Goal: Book appointment/travel/reservation

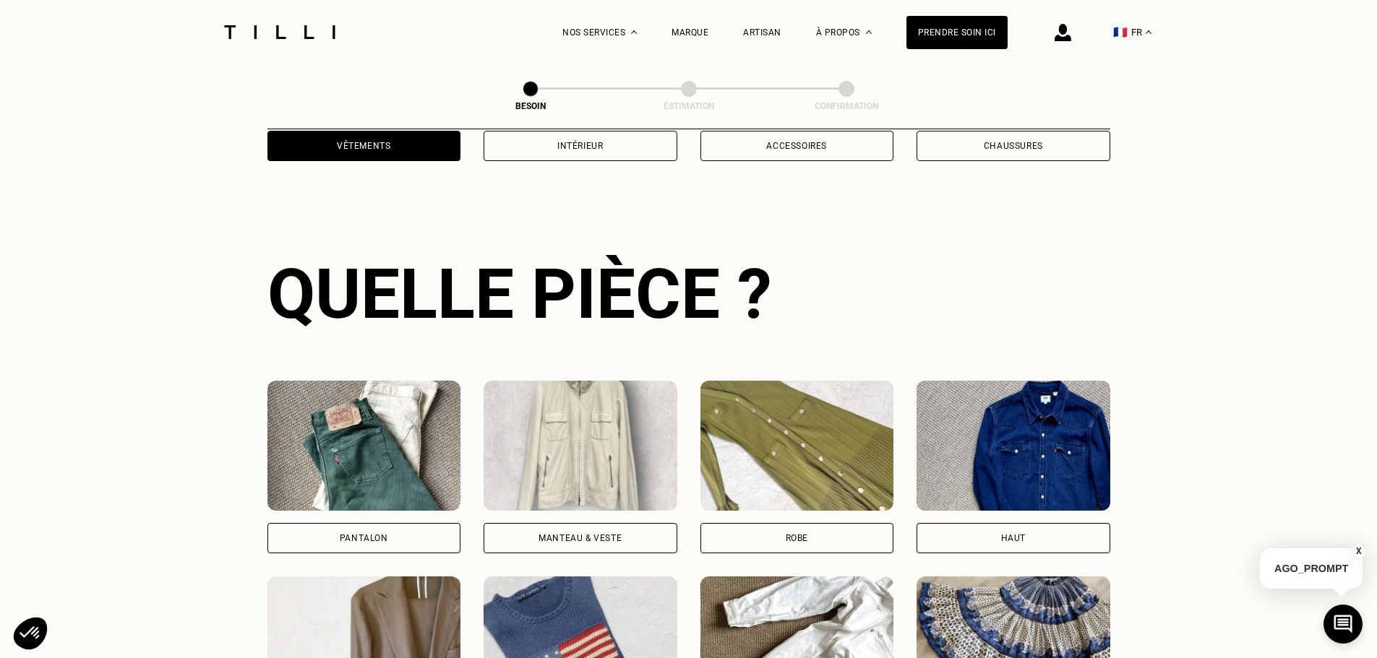
scroll to position [473, 0]
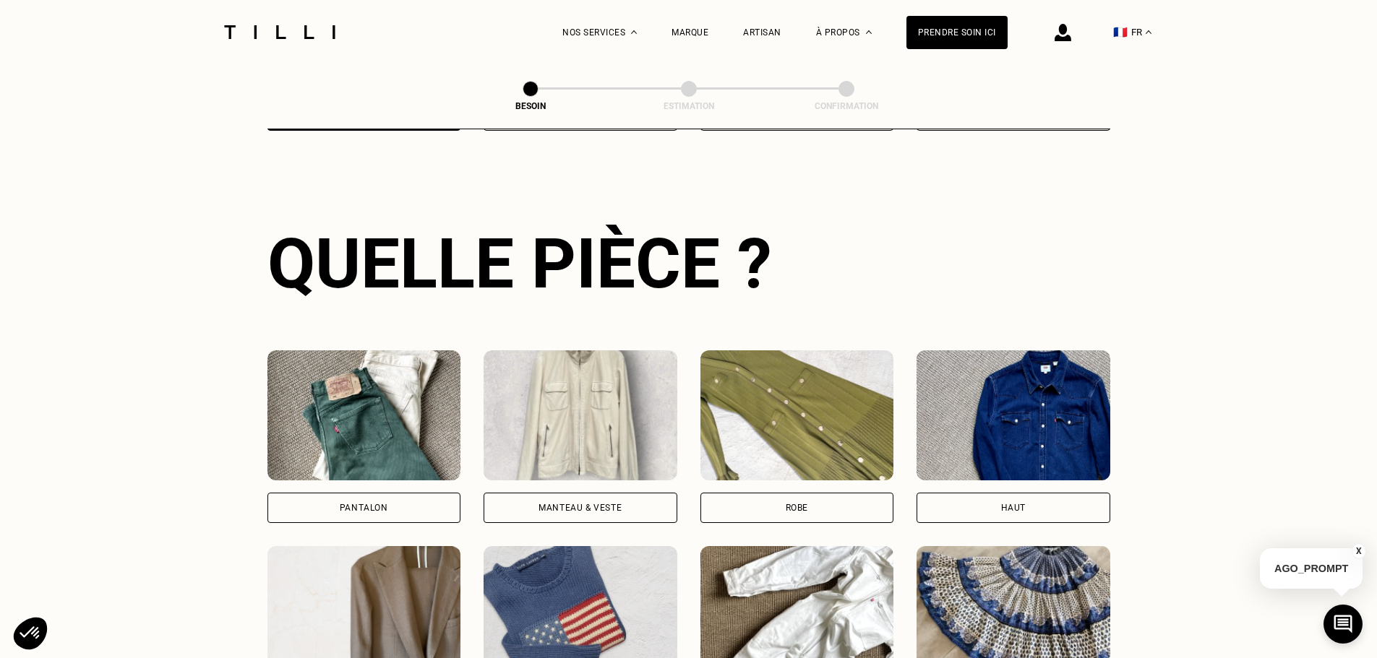
click at [366, 405] on img at bounding box center [364, 416] width 194 height 130
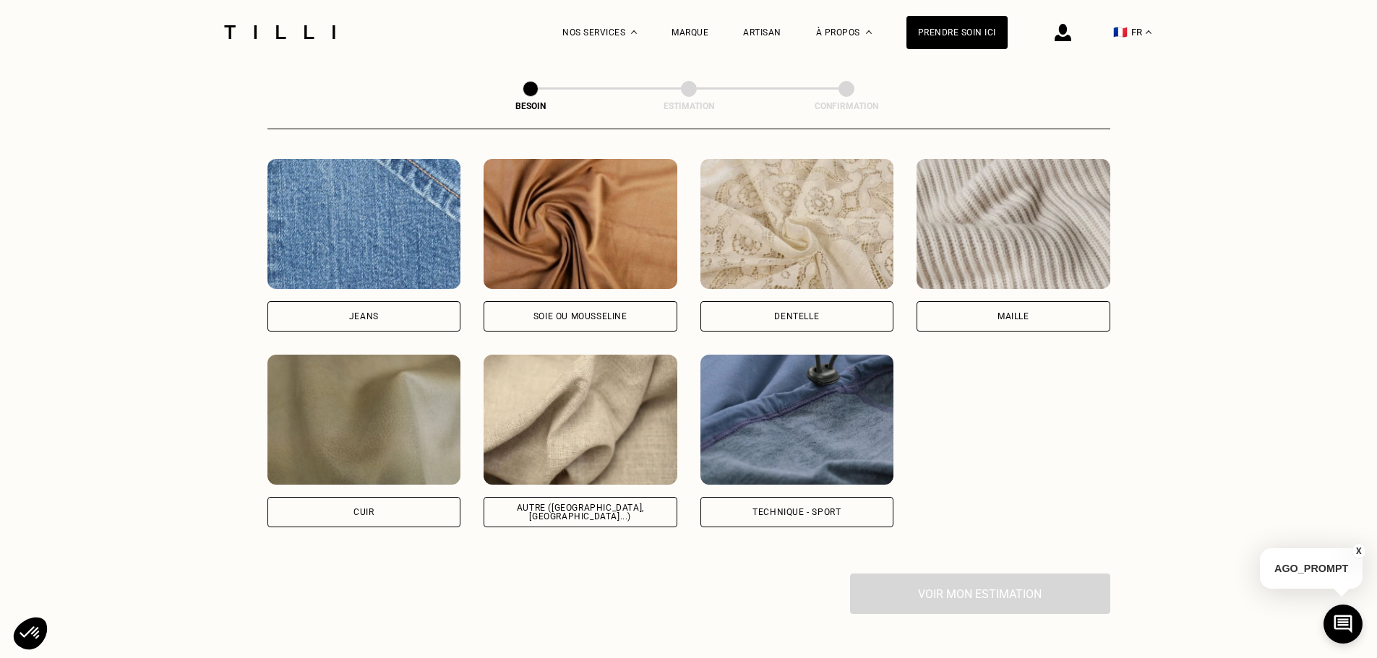
scroll to position [1548, 0]
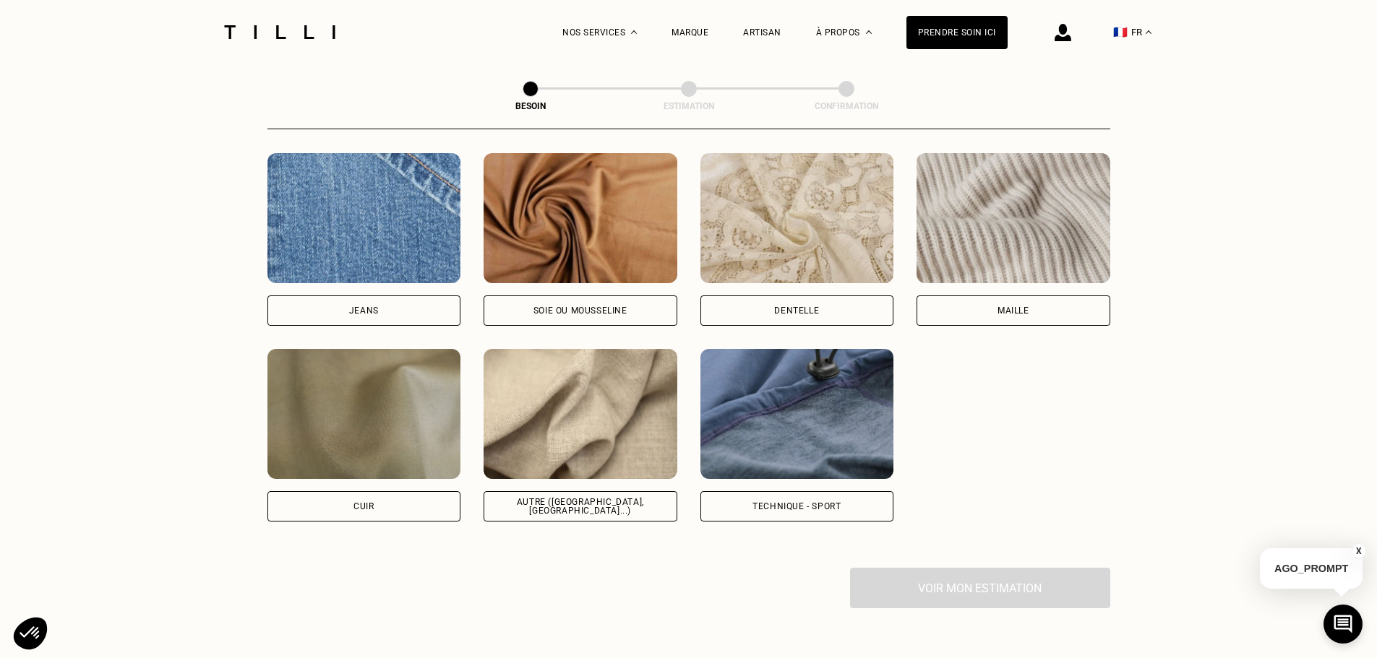
click at [587, 236] on img at bounding box center [580, 218] width 194 height 130
select select "FR"
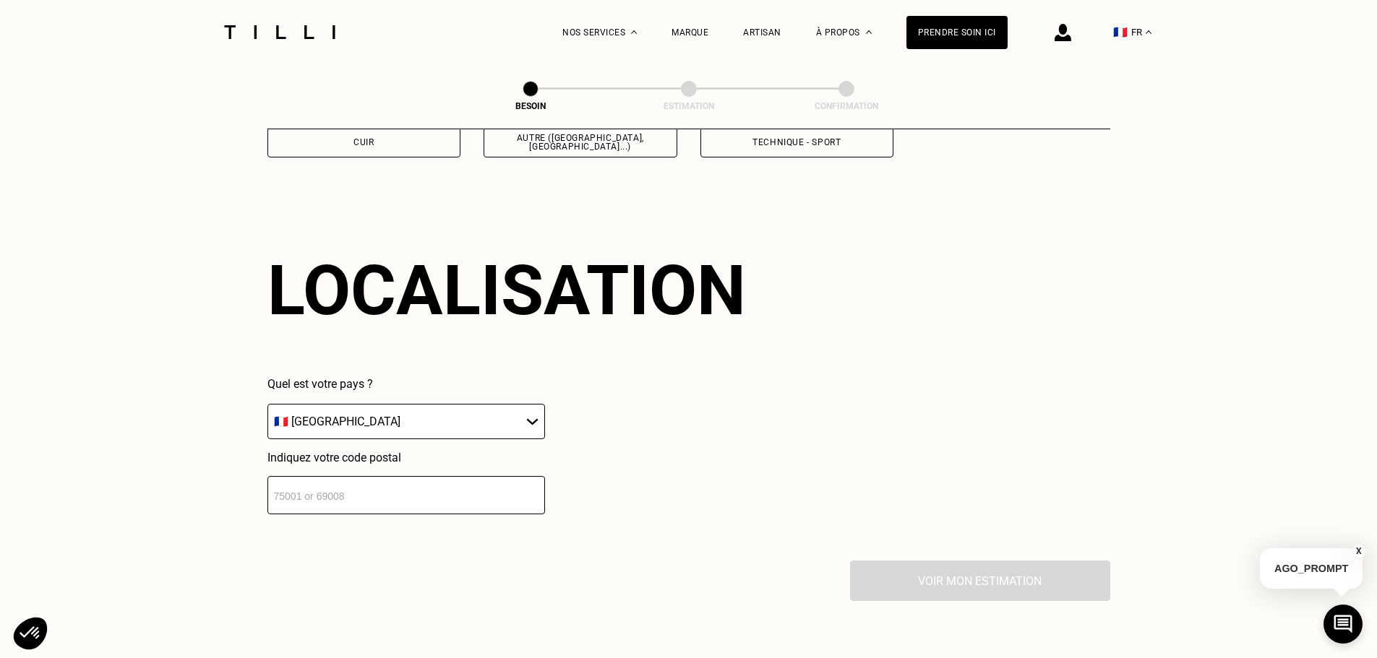
scroll to position [1943, 0]
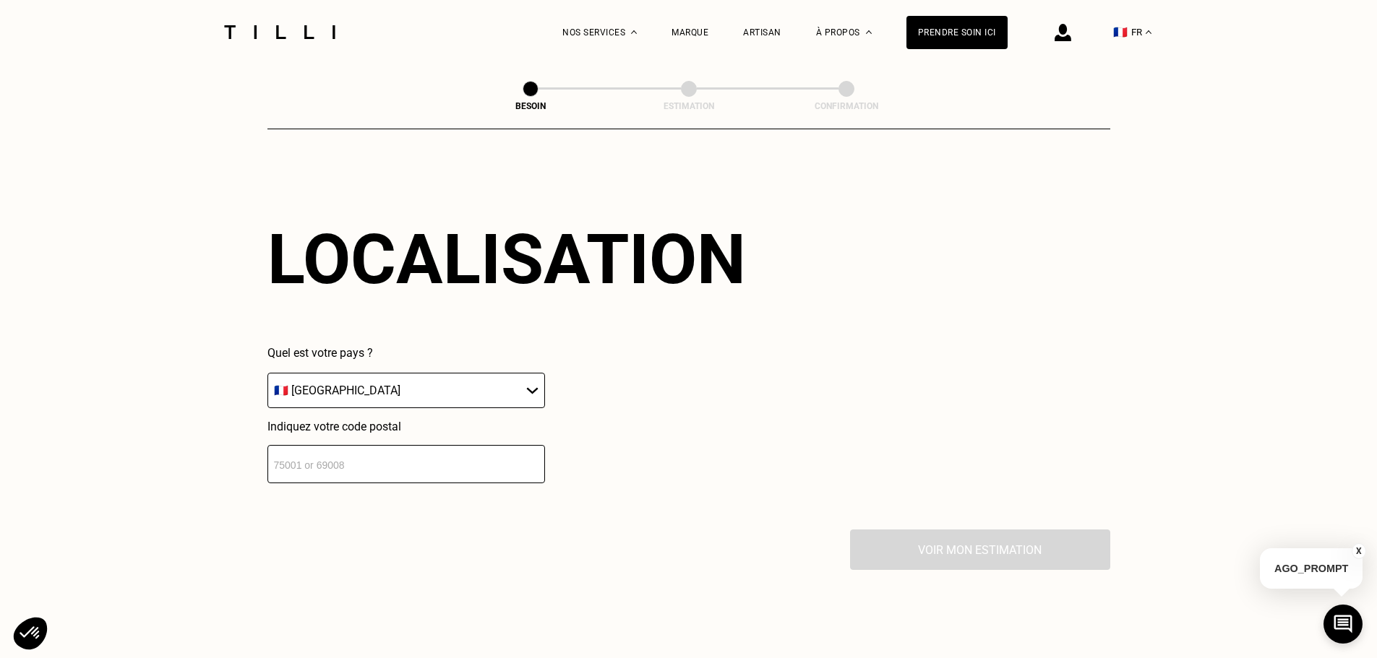
click at [427, 384] on select "🇩🇪 [GEOGRAPHIC_DATA] 🇦🇹 [GEOGRAPHIC_DATA] 🇧🇪 [GEOGRAPHIC_DATA] 🇧🇬 Bulgarie 🇨🇾 C…" at bounding box center [406, 390] width 278 height 35
click at [402, 460] on input "number" at bounding box center [406, 464] width 278 height 38
type input "92270"
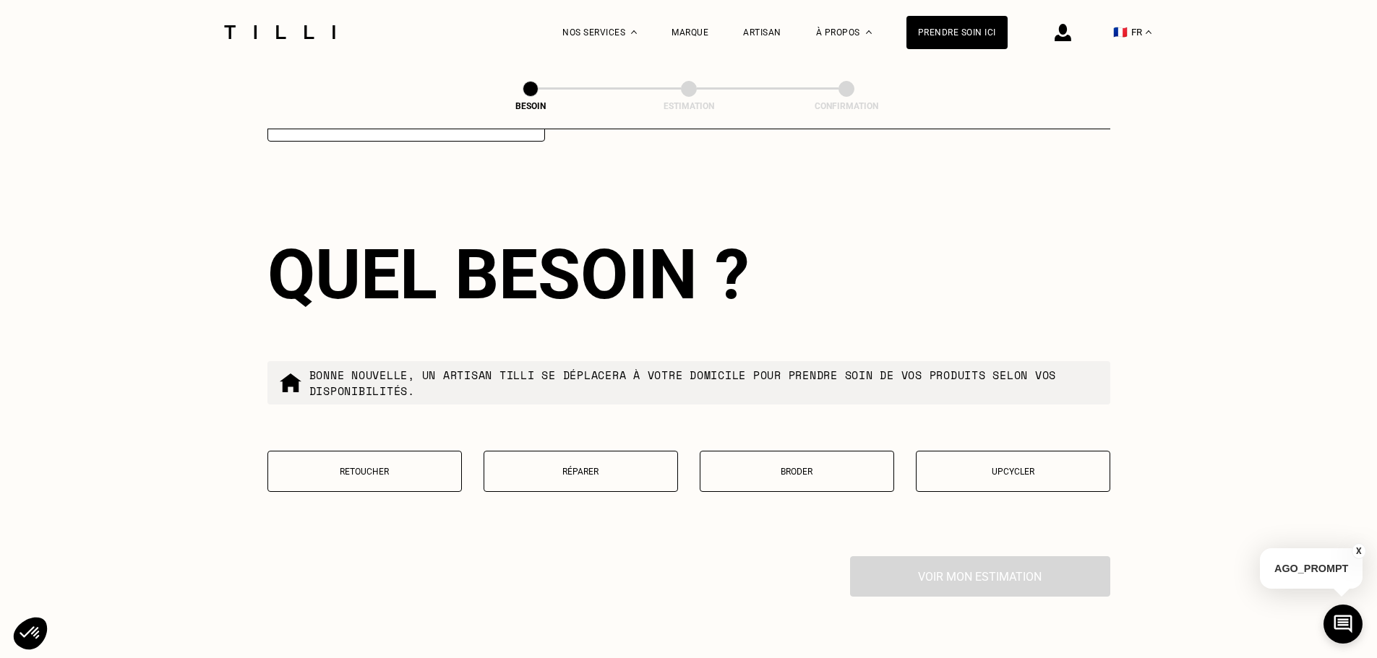
scroll to position [2302, 0]
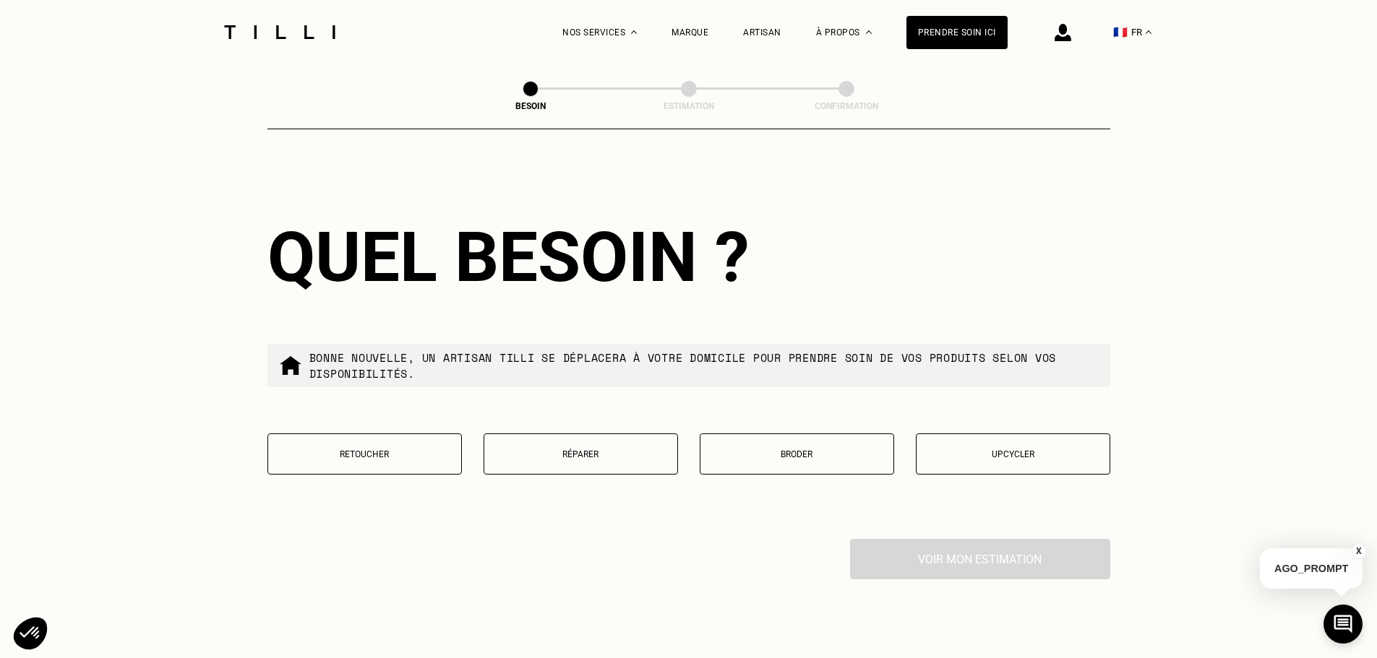
click at [344, 450] on p "Retoucher" at bounding box center [364, 455] width 179 height 10
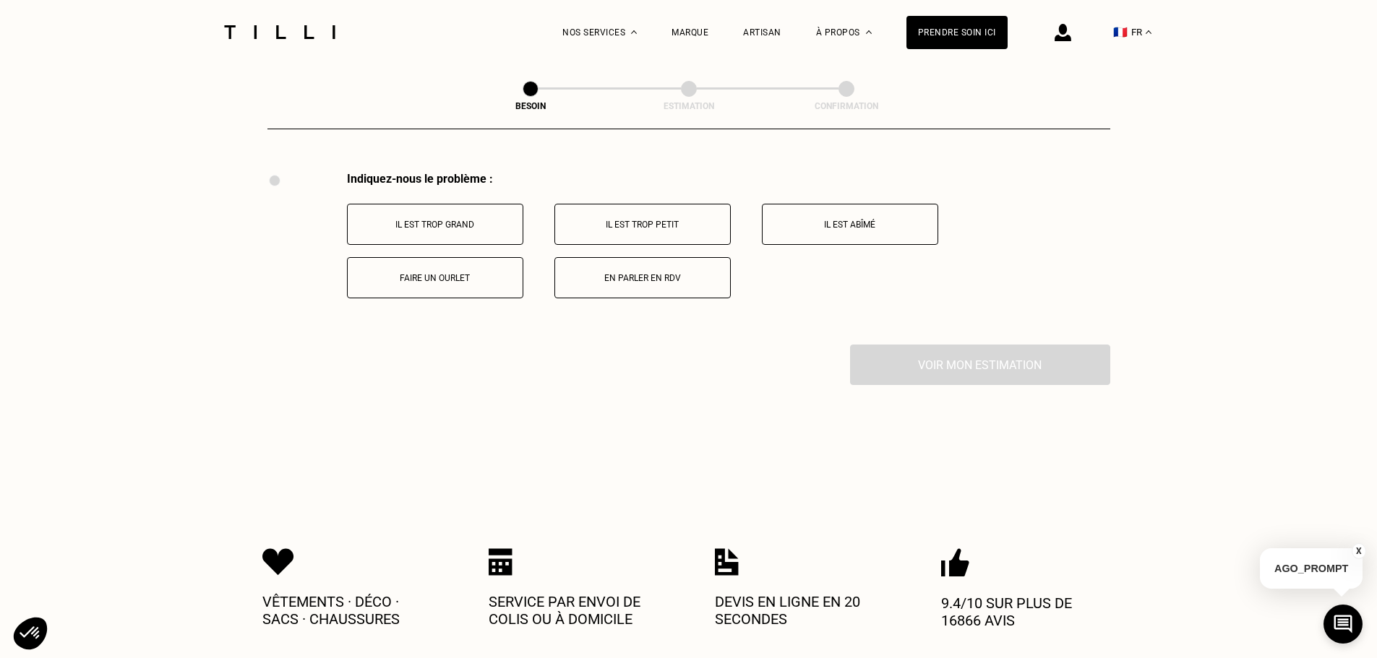
scroll to position [2673, 0]
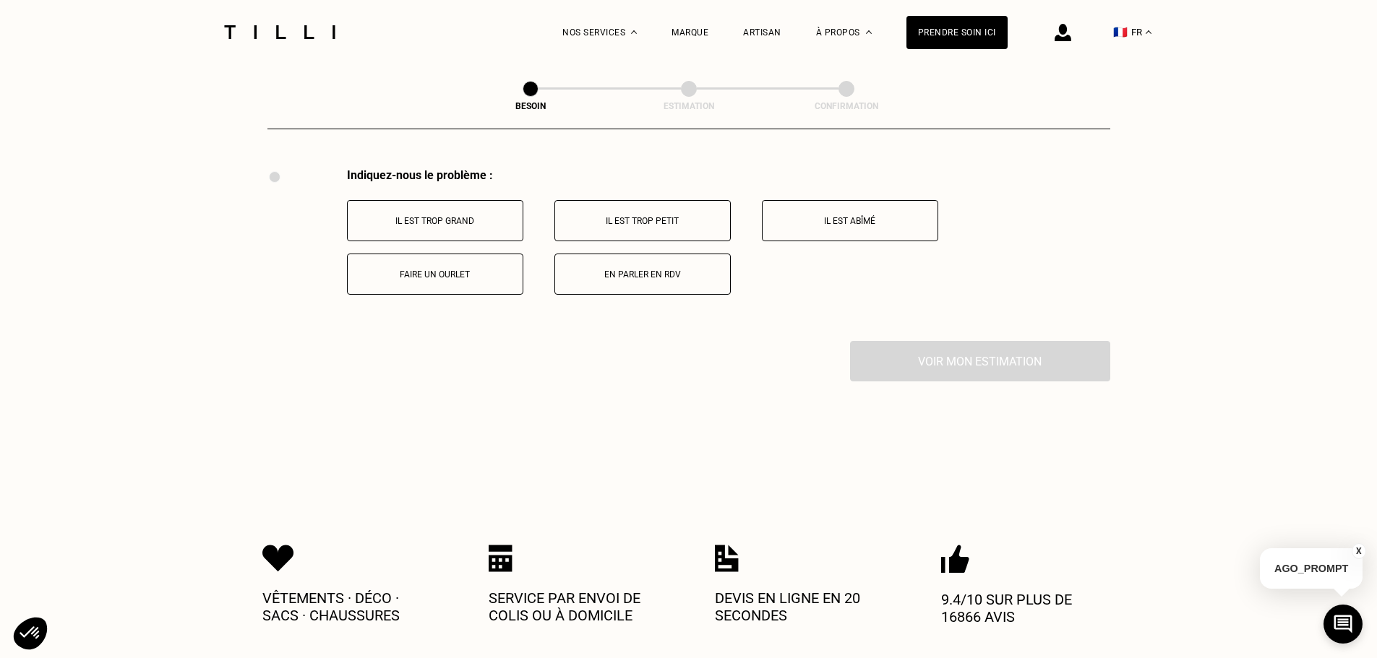
click at [439, 270] on p "Faire un ourlet" at bounding box center [435, 275] width 160 height 10
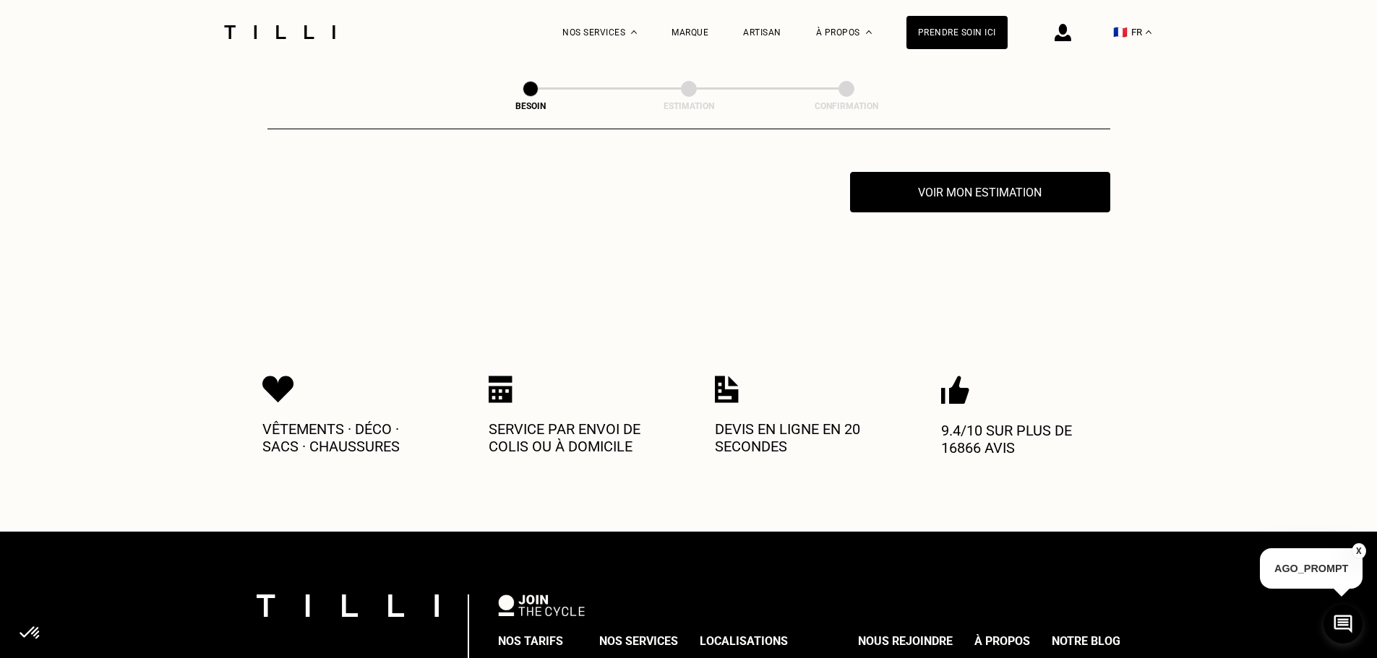
scroll to position [2846, 0]
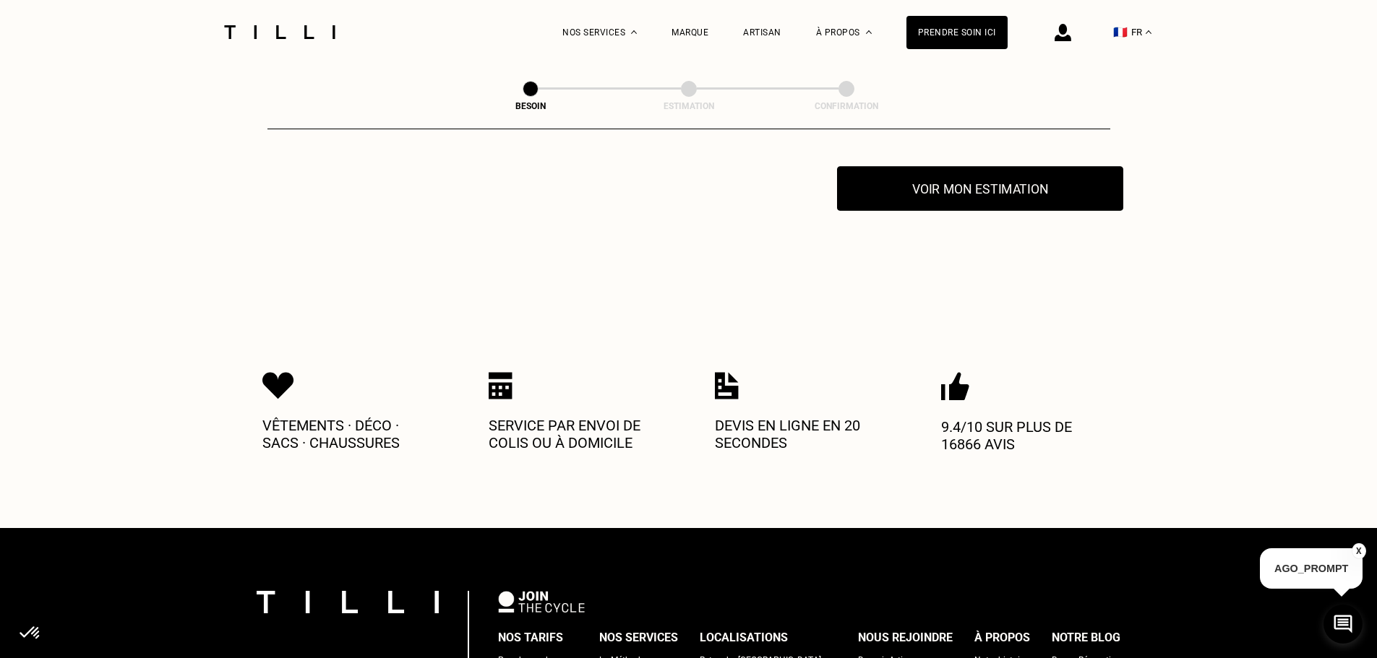
click at [976, 187] on button "Voir mon estimation" at bounding box center [980, 188] width 286 height 45
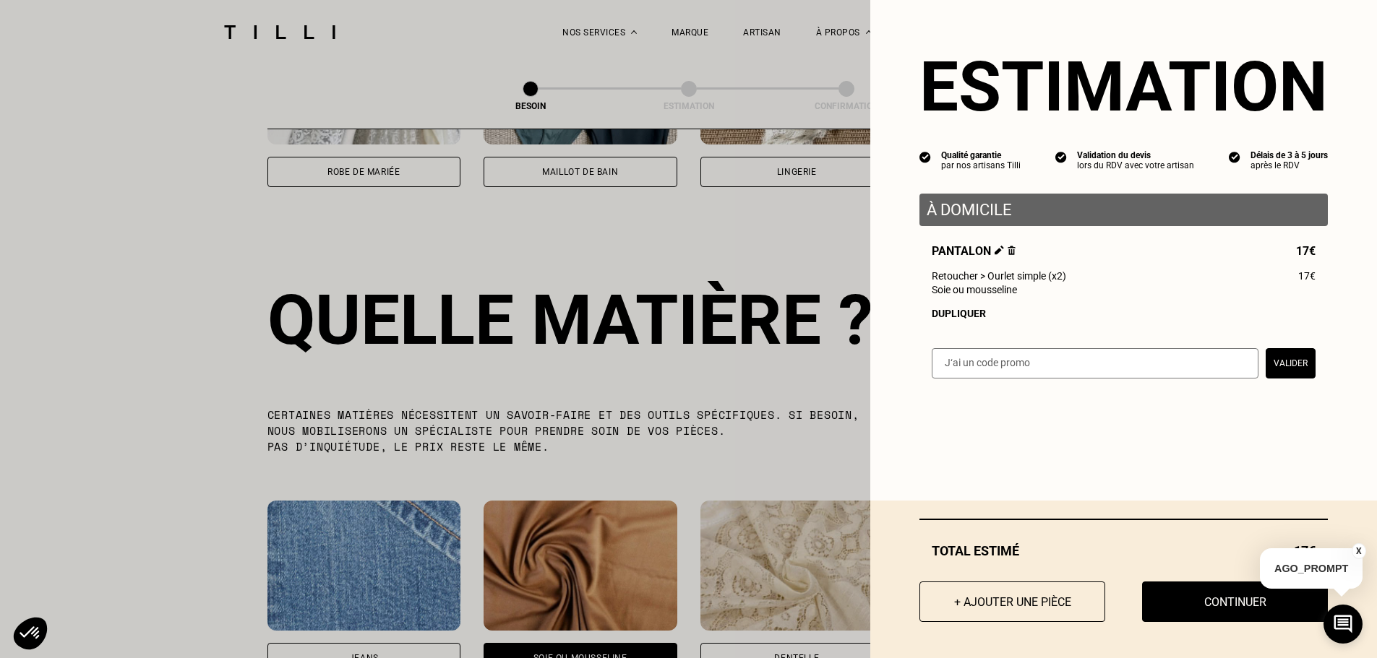
scroll to position [1156, 0]
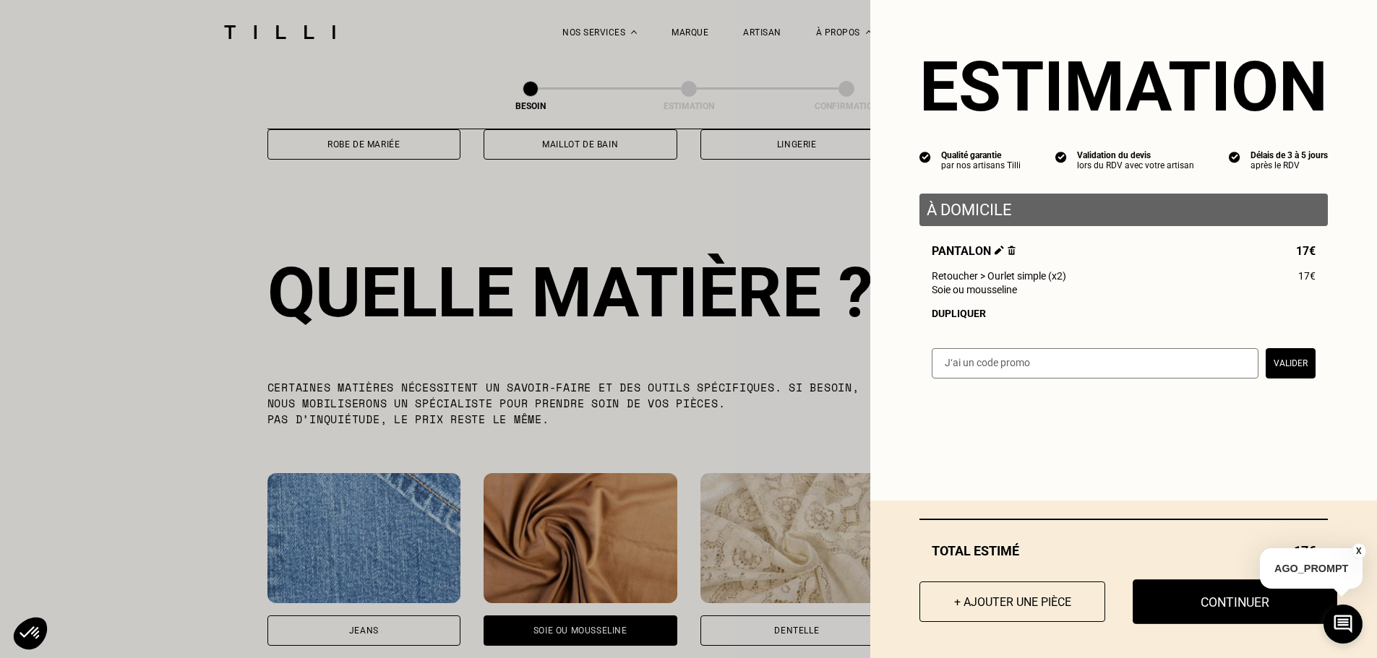
click at [1222, 593] on button "Continuer" at bounding box center [1234, 602] width 205 height 45
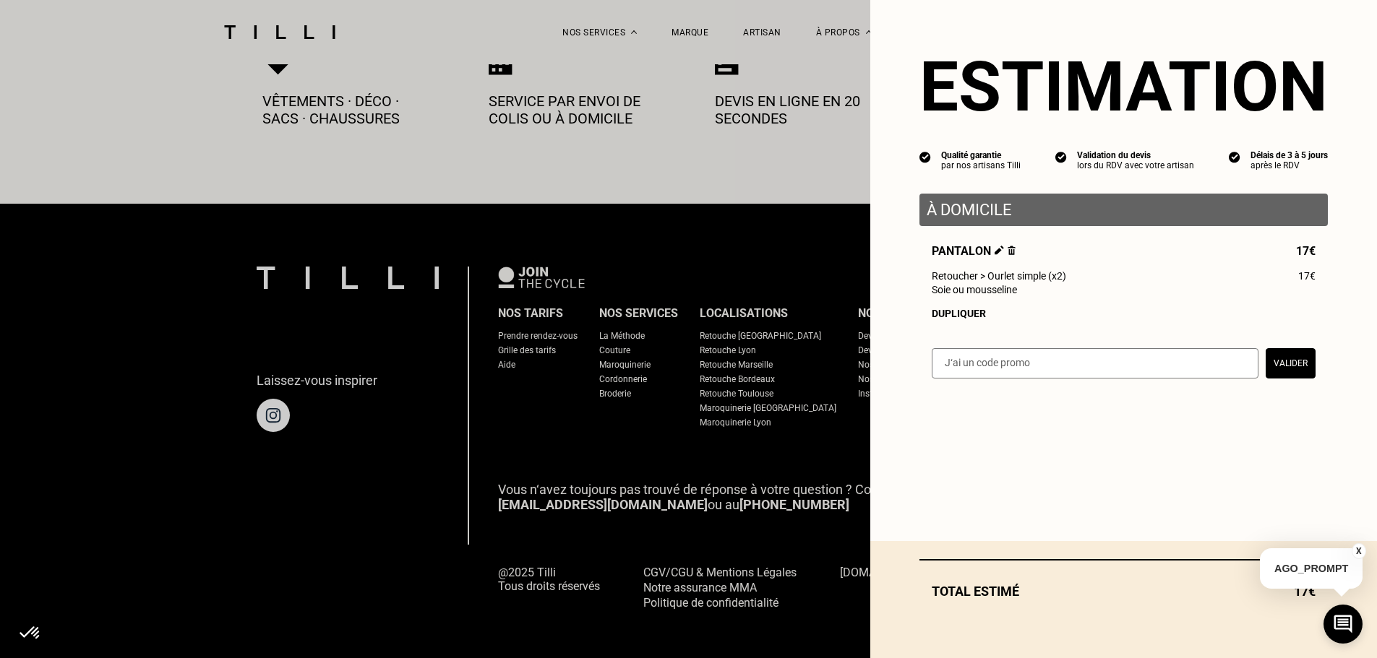
select select "FR"
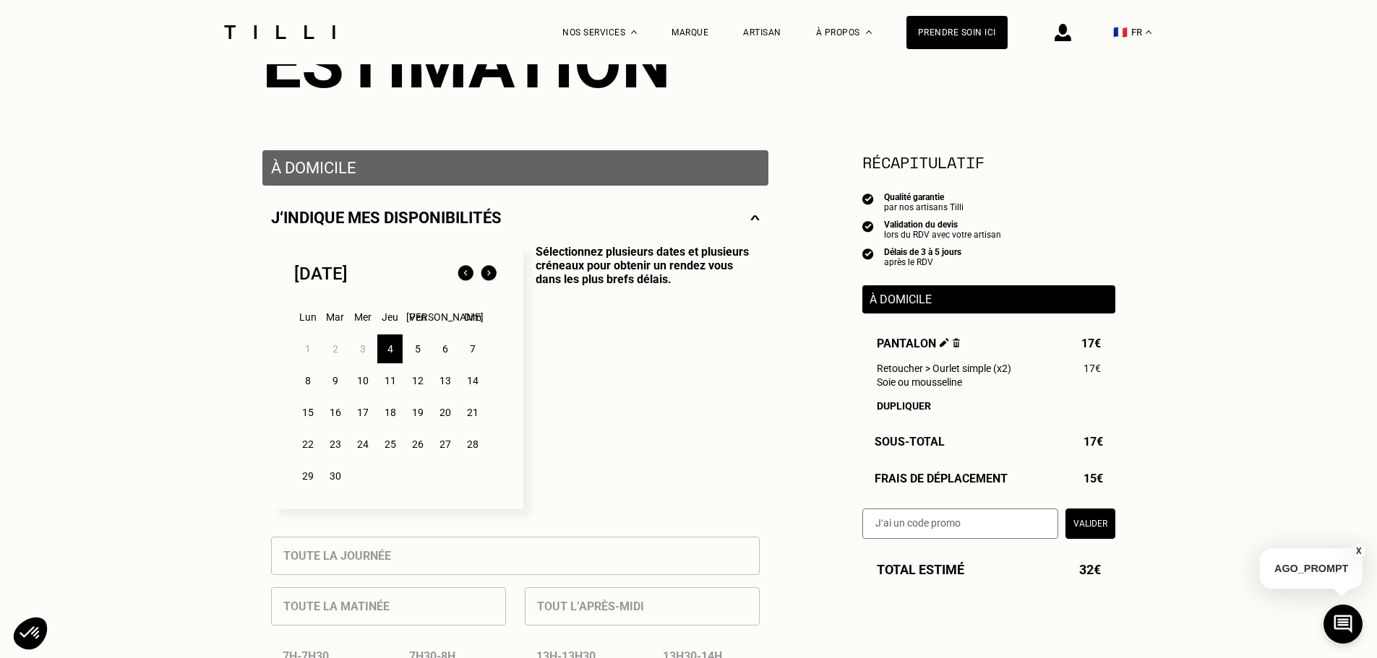
scroll to position [217, 0]
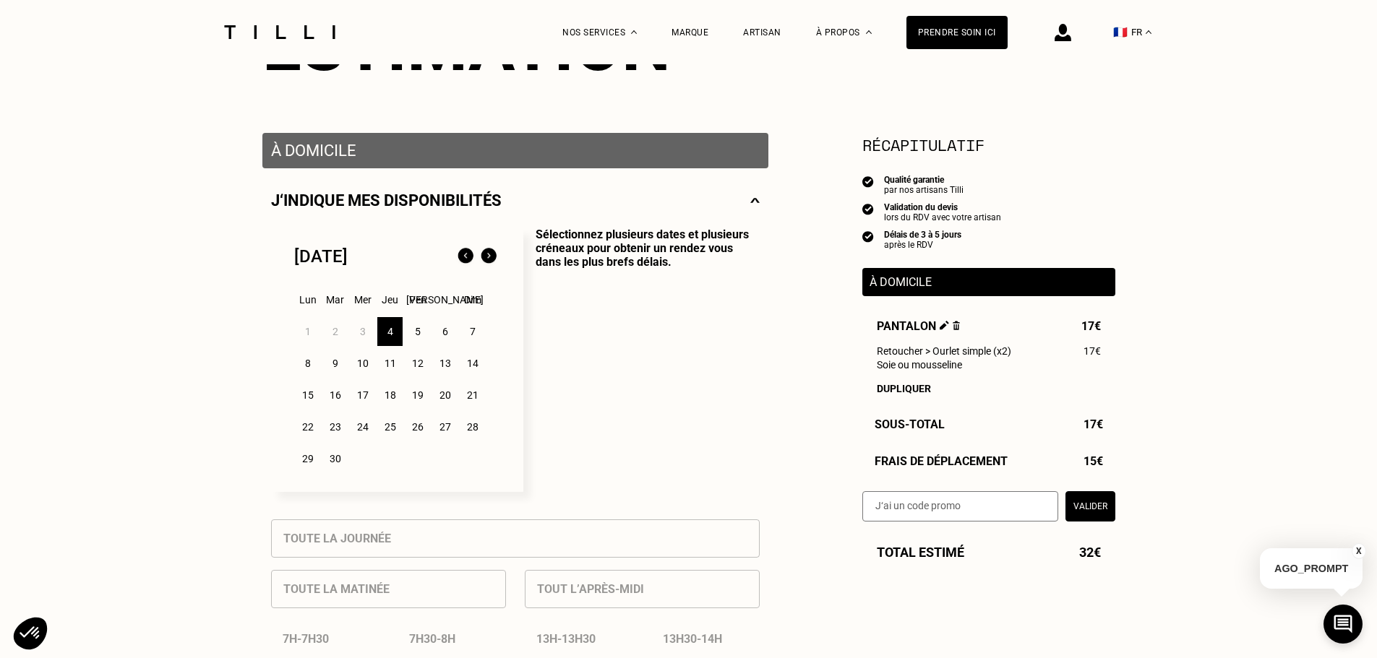
click at [444, 337] on div "6" at bounding box center [444, 331] width 25 height 29
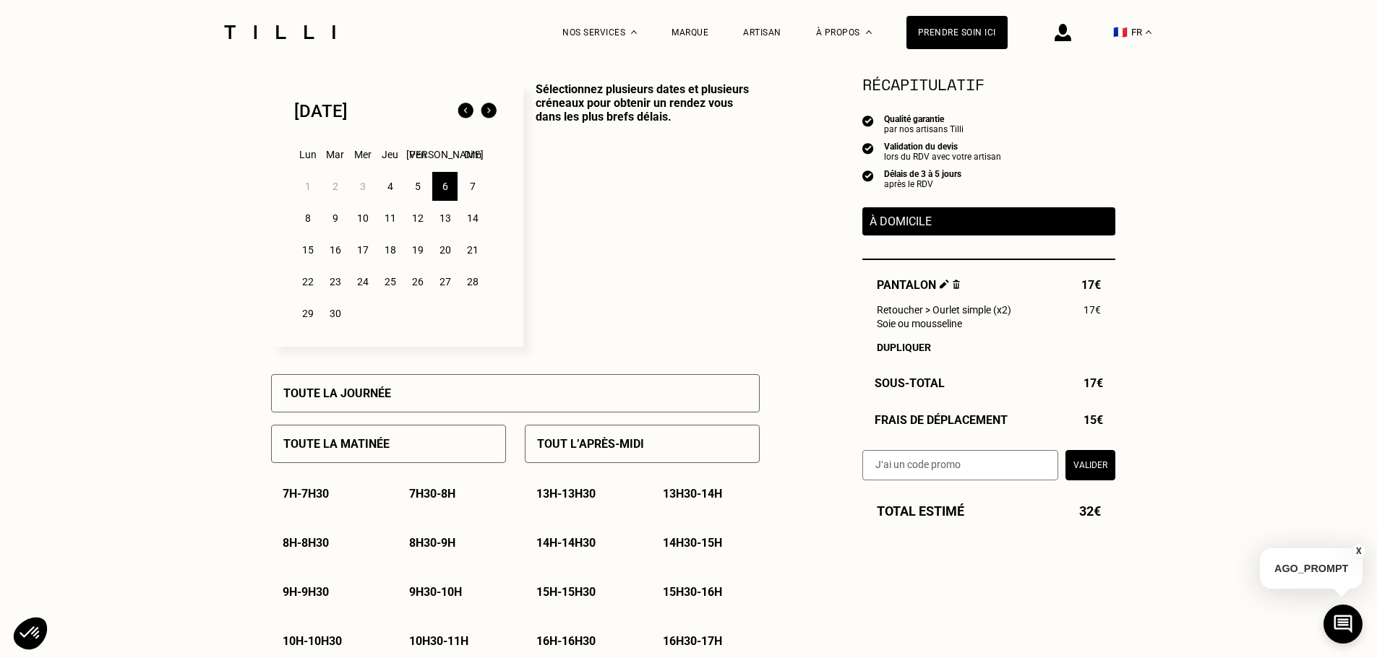
scroll to position [361, 0]
click at [424, 193] on div "5" at bounding box center [417, 187] width 25 height 29
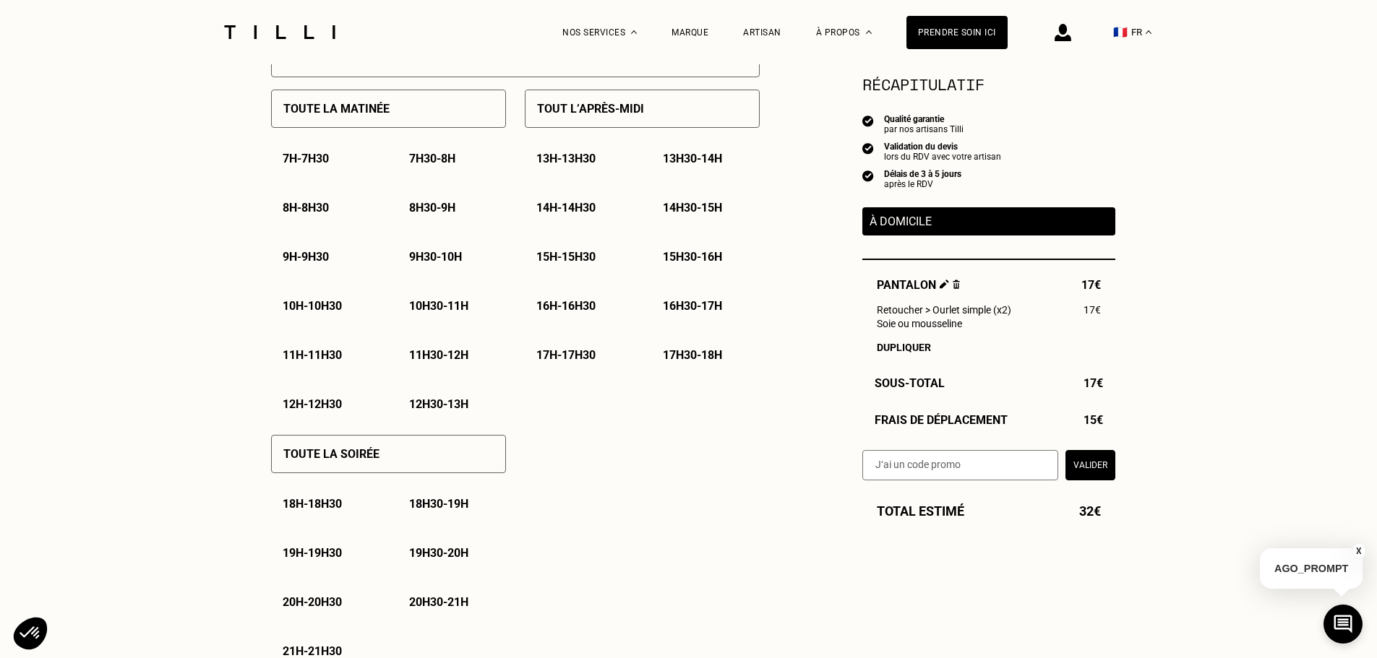
scroll to position [723, 0]
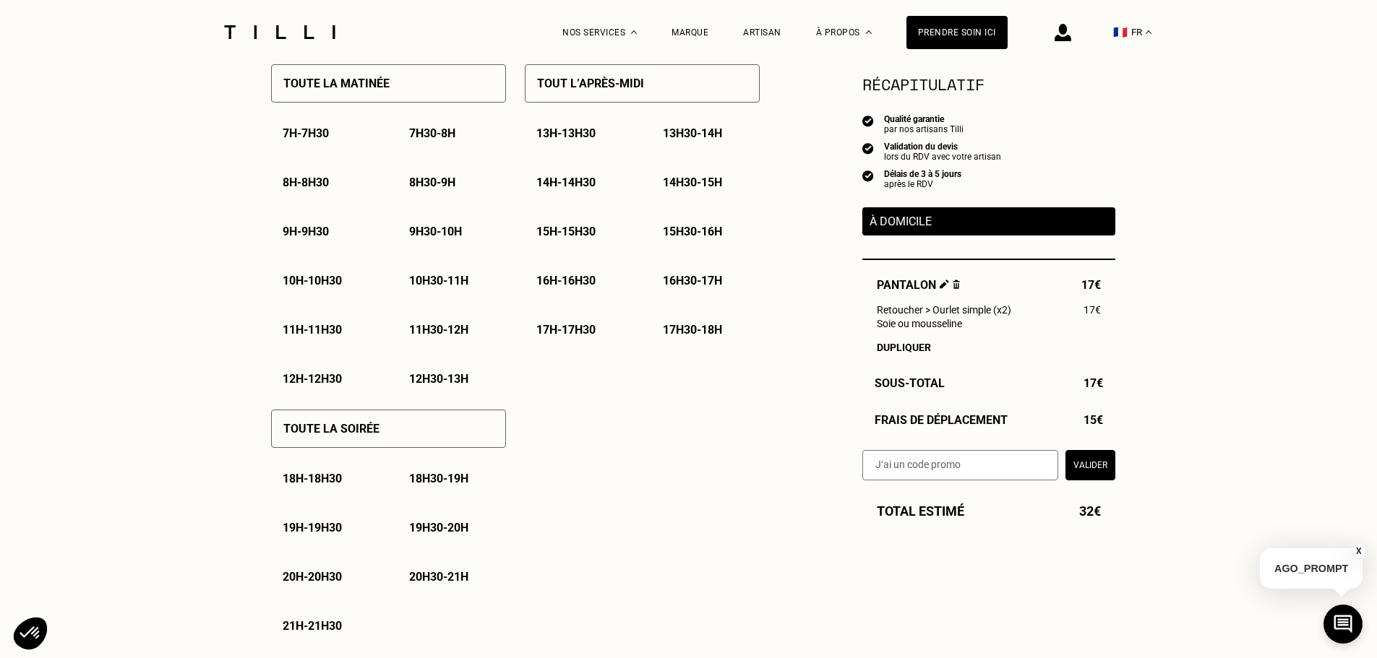
click at [317, 532] on p "19h - 19h30" at bounding box center [312, 528] width 59 height 14
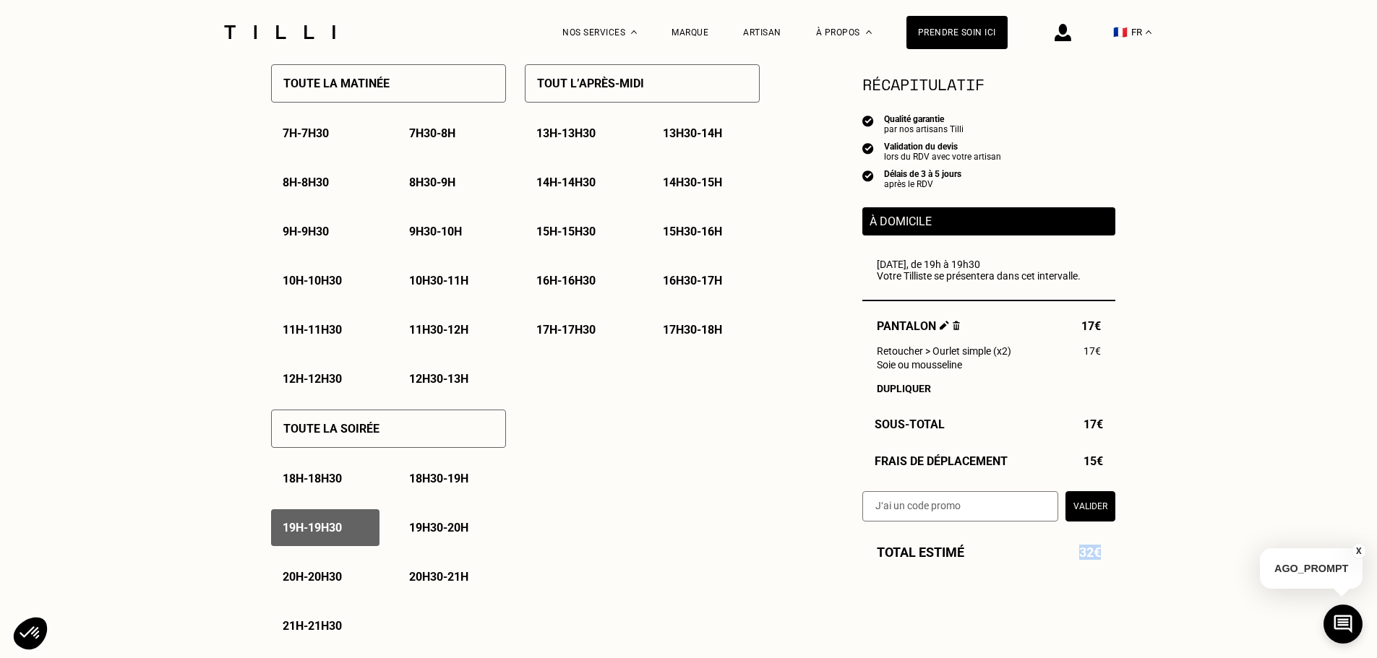
drag, startPoint x: 1099, startPoint y: 559, endPoint x: 1077, endPoint y: 559, distance: 22.4
click at [1077, 559] on div "Total estimé 32€" at bounding box center [988, 552] width 253 height 15
drag, startPoint x: 929, startPoint y: 174, endPoint x: 968, endPoint y: 174, distance: 39.0
click at [968, 174] on div "Délais de 3 à 5 jours après le RDV" at bounding box center [988, 179] width 253 height 20
click at [979, 177] on div "Délais de 3 à 5 jours après le RDV" at bounding box center [988, 179] width 253 height 20
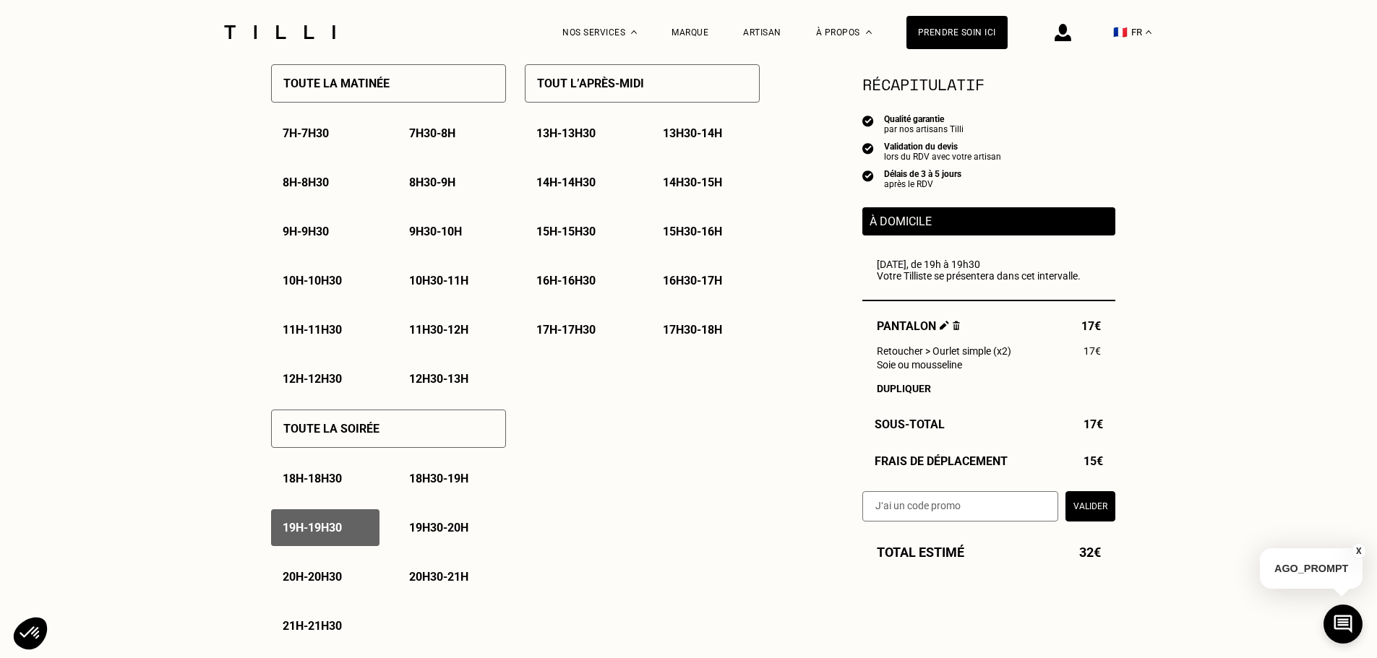
click at [973, 220] on p "À domicile" at bounding box center [988, 222] width 238 height 14
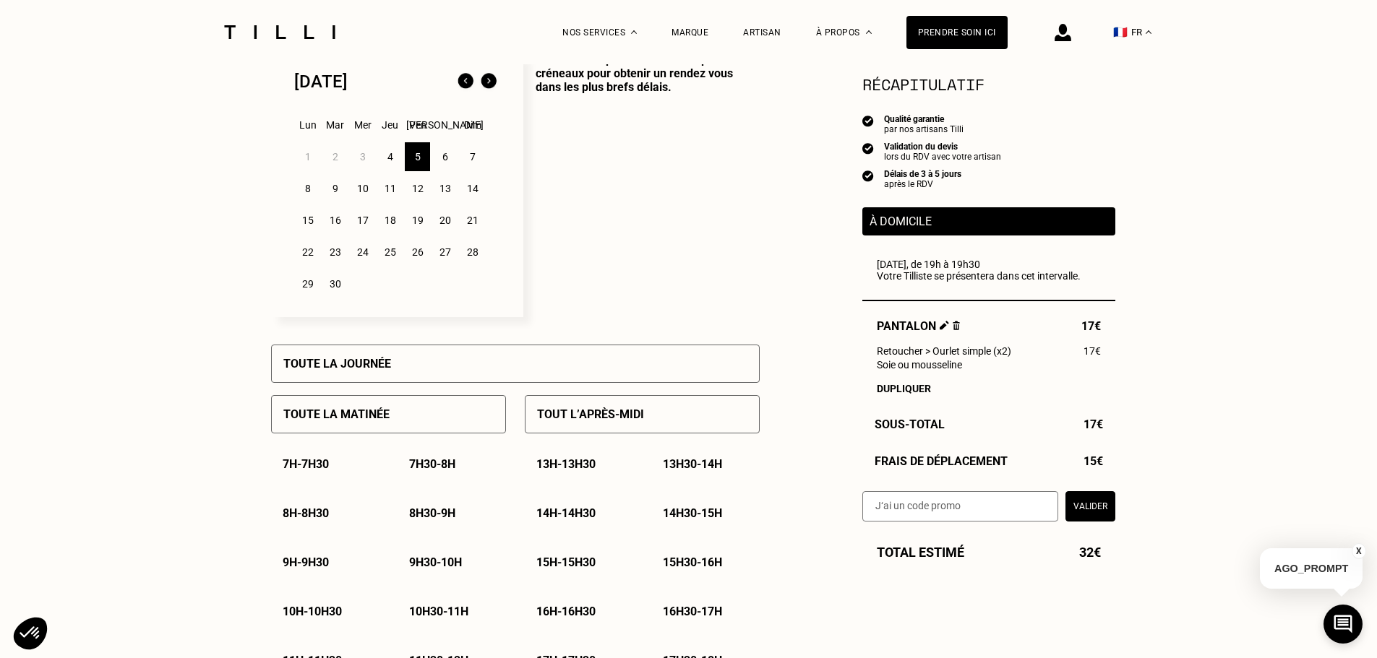
scroll to position [361, 0]
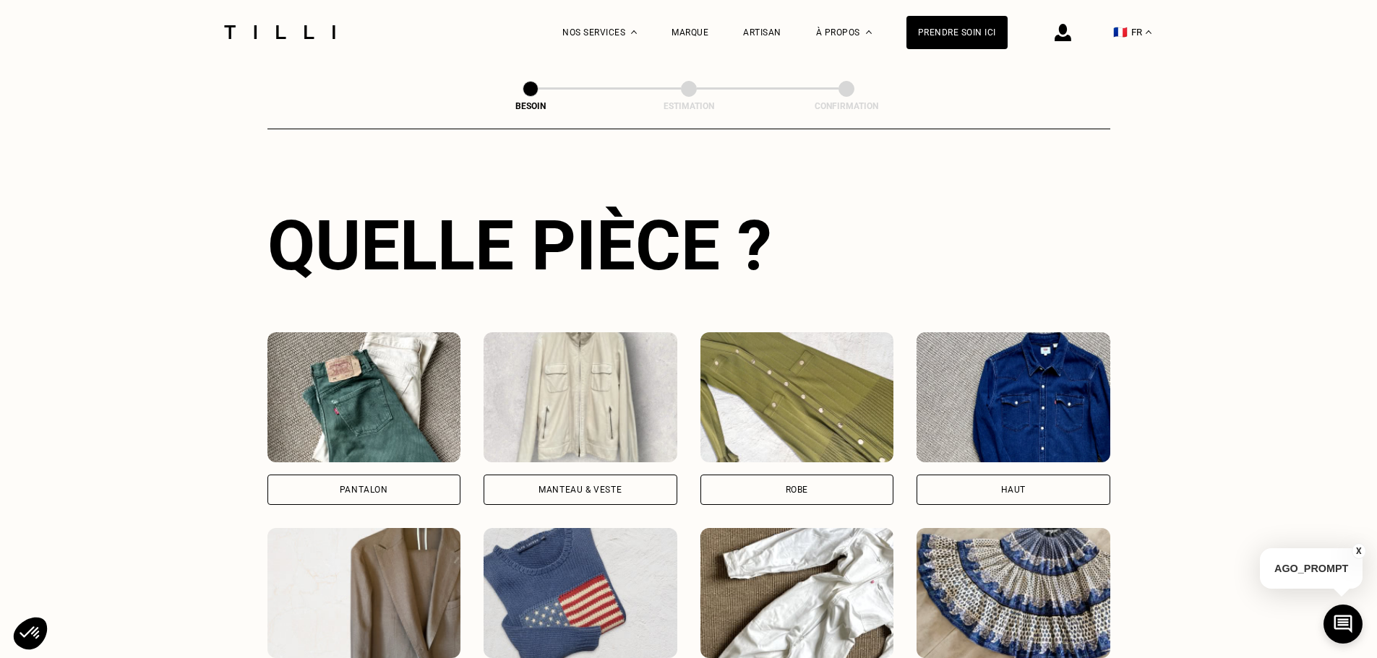
scroll to position [473, 0]
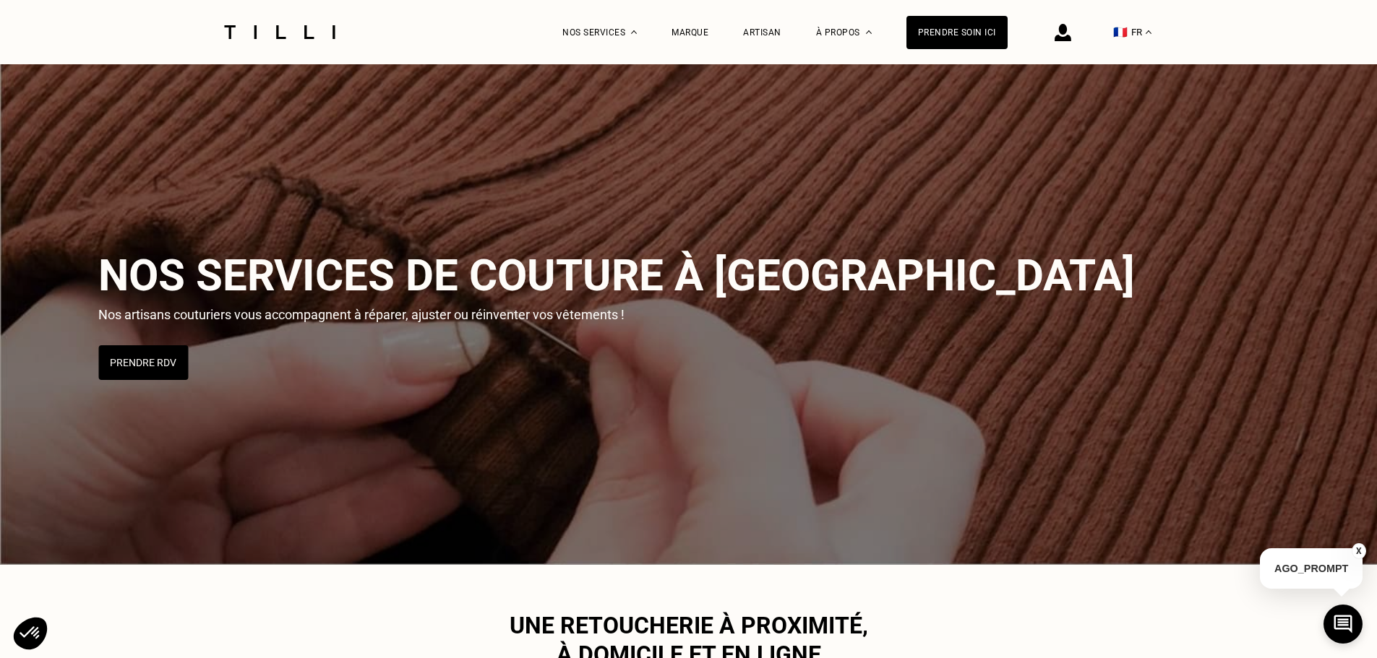
drag, startPoint x: 148, startPoint y: 369, endPoint x: 379, endPoint y: 371, distance: 231.3
click at [150, 369] on button "Prendre RDV" at bounding box center [143, 362] width 90 height 35
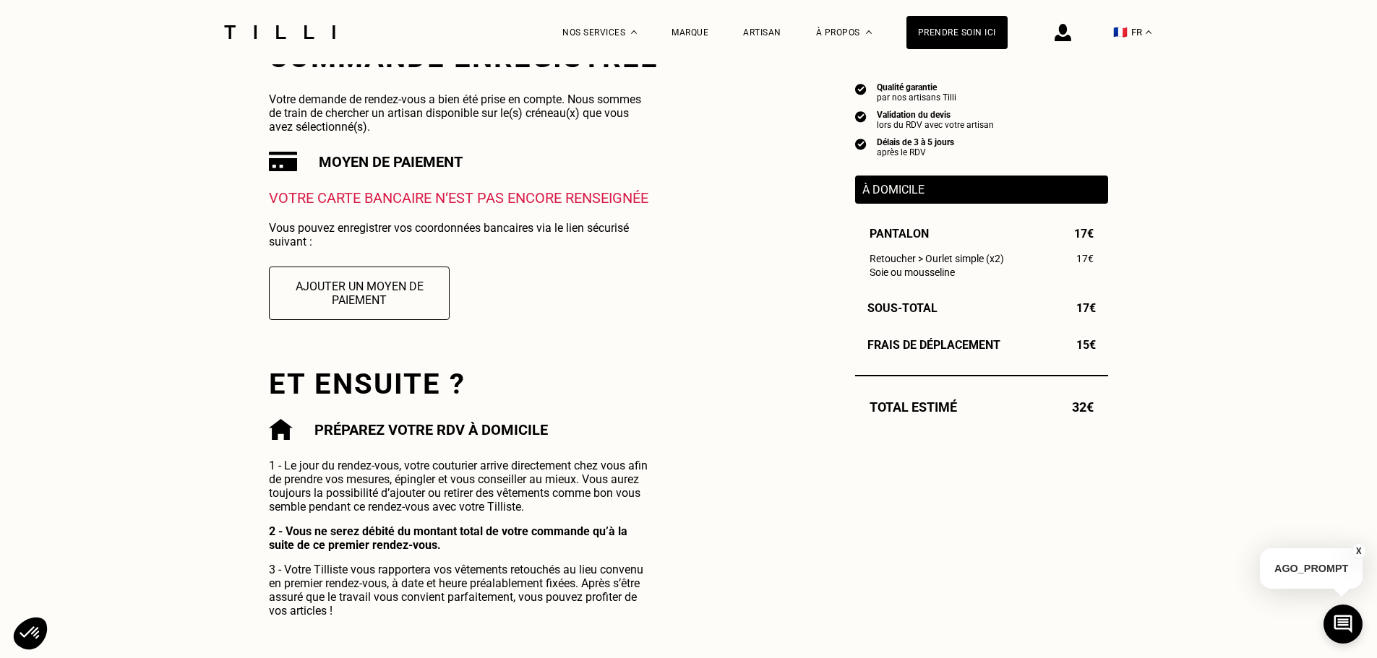
scroll to position [289, 0]
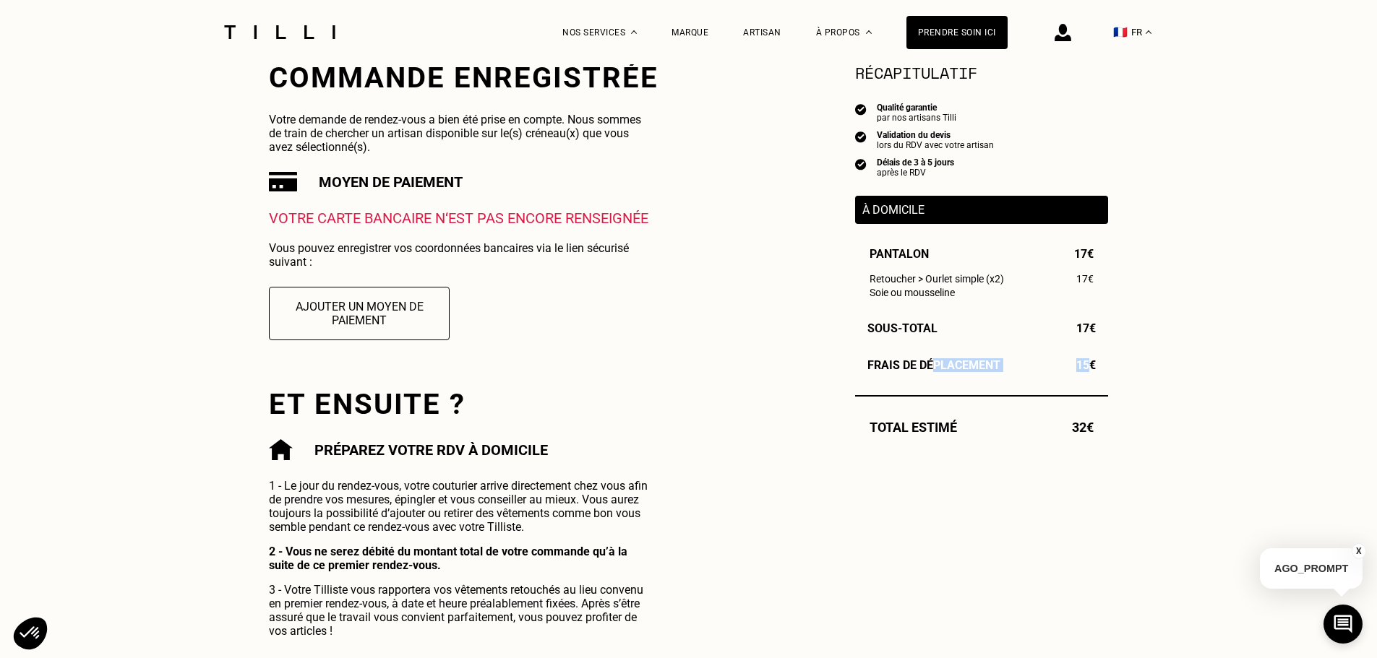
drag, startPoint x: 929, startPoint y: 364, endPoint x: 1101, endPoint y: 363, distance: 172.0
click at [1097, 363] on div "Frais de déplacement 15€" at bounding box center [981, 365] width 253 height 14
click at [1110, 363] on div "La Méthode Retoucherie Maroquinerie Broderie Cordonnerie Nos prix Nos services …" at bounding box center [688, 536] width 1377 height 1651
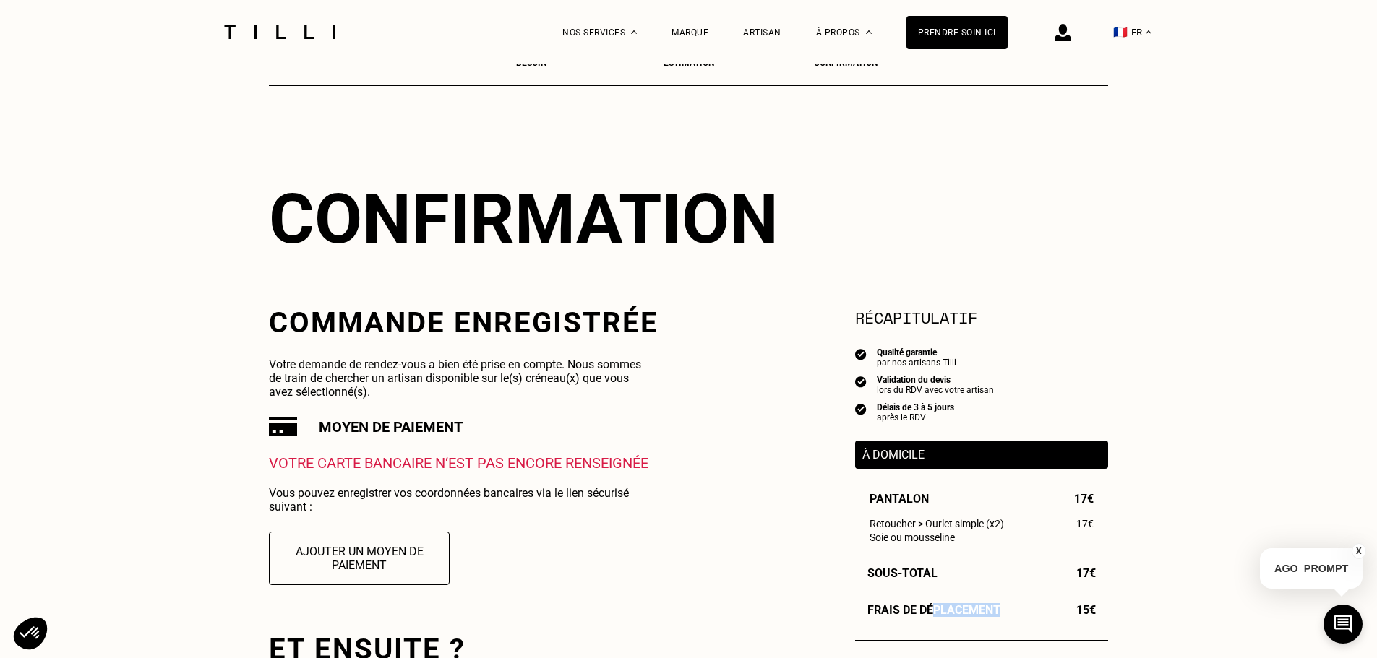
scroll to position [0, 0]
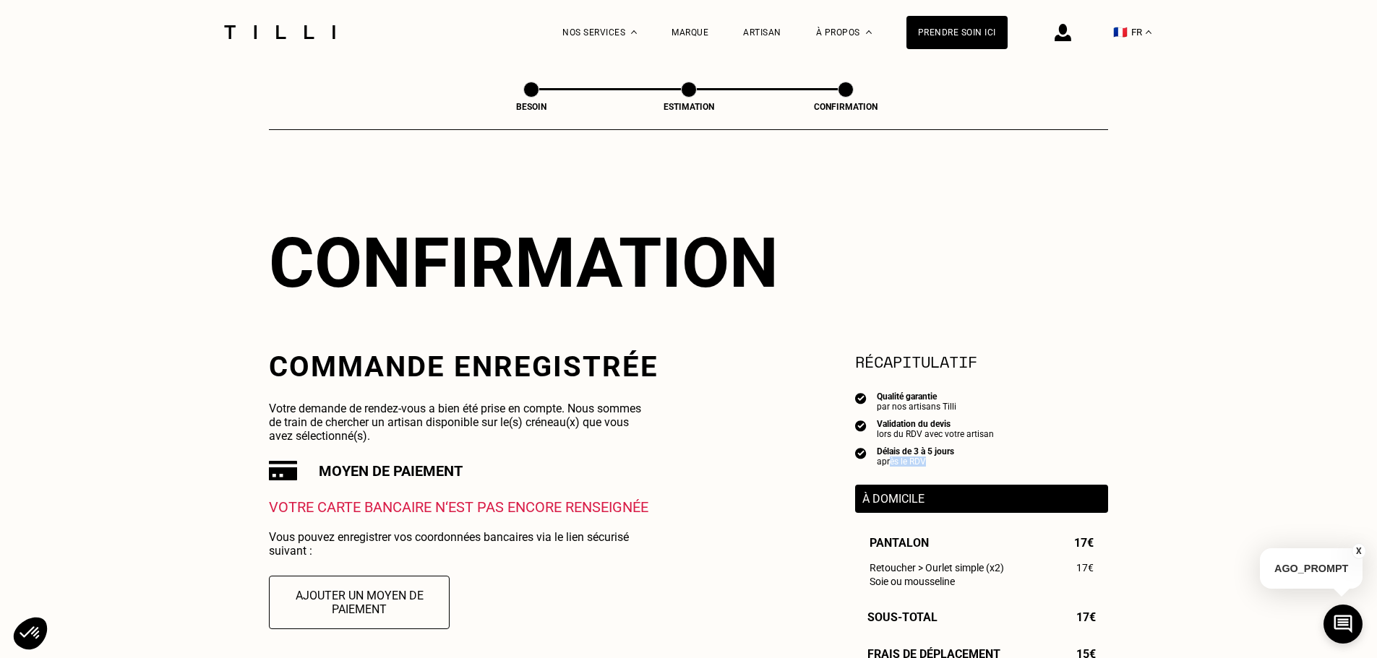
drag, startPoint x: 887, startPoint y: 462, endPoint x: 955, endPoint y: 459, distance: 67.3
click at [955, 459] on div "Délais de 3 à 5 jours après le RDV" at bounding box center [981, 457] width 253 height 20
click at [955, 458] on div "Délais de 3 à 5 jours après le RDV" at bounding box center [981, 457] width 253 height 20
